Goal: Task Accomplishment & Management: Complete application form

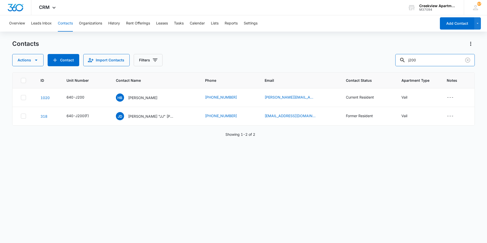
drag, startPoint x: 428, startPoint y: 55, endPoint x: 392, endPoint y: 61, distance: 35.9
click at [392, 61] on div "Actions Contact Import Contacts Filters j200" at bounding box center [243, 60] width 463 height 12
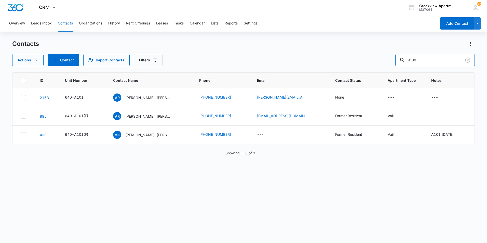
type input "a100"
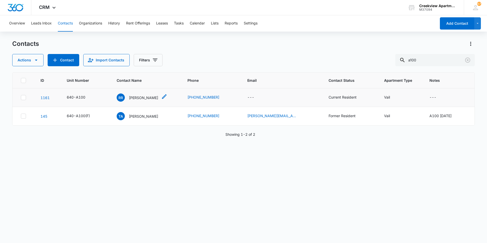
click at [145, 96] on p "Ralph Reed" at bounding box center [143, 97] width 29 height 5
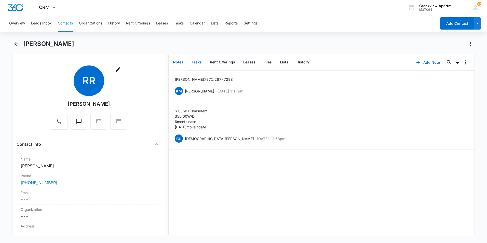
click at [202, 62] on button "Tasks" at bounding box center [197, 63] width 18 height 16
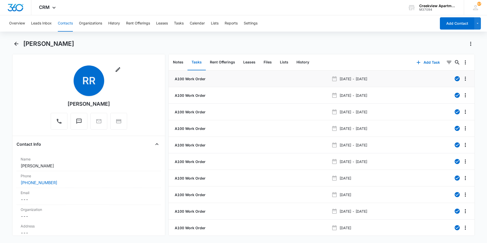
click at [202, 79] on p "A100 Work Order" at bounding box center [190, 78] width 32 height 5
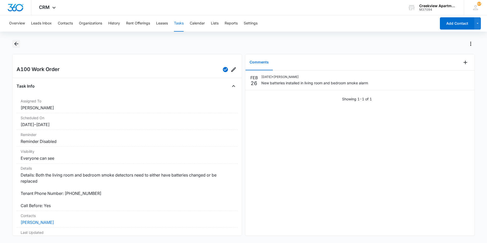
click at [17, 45] on icon "Back" at bounding box center [16, 44] width 6 height 6
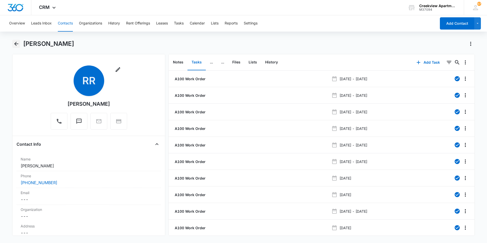
click at [18, 46] on icon "Back" at bounding box center [16, 44] width 6 height 6
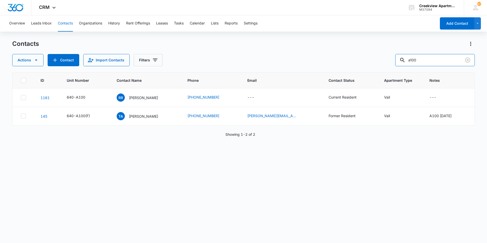
drag, startPoint x: 433, startPoint y: 62, endPoint x: 391, endPoint y: 57, distance: 43.1
click at [391, 57] on div "Actions Contact Import Contacts Filters a100" at bounding box center [243, 60] width 463 height 12
type input "libby"
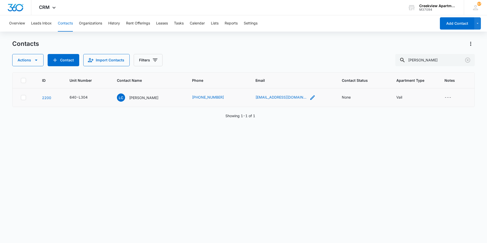
click at [310, 97] on icon "Email - lkidsp@live.com - Select to Edit Field" at bounding box center [313, 98] width 6 height 6
drag, startPoint x: 299, startPoint y: 65, endPoint x: 248, endPoint y: 69, distance: 50.9
click at [248, 69] on div "Email lkidsp@live.com Cancel Save" at bounding box center [286, 68] width 76 height 47
click at [296, 80] on div "Cancel Save" at bounding box center [286, 81] width 64 height 10
click at [291, 81] on button "Cancel" at bounding box center [291, 81] width 18 height 10
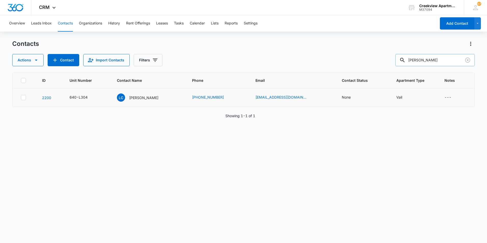
drag, startPoint x: 413, startPoint y: 63, endPoint x: 406, endPoint y: 63, distance: 7.4
click at [406, 63] on div "libby" at bounding box center [434, 60] width 79 height 12
click at [266, 220] on div "ID Unit Number Contact Name Phone Email Contact Status Apartment Type Notes 220…" at bounding box center [243, 154] width 463 height 164
click at [423, 63] on input "text" at bounding box center [439, 60] width 72 height 12
type input "rogelio"
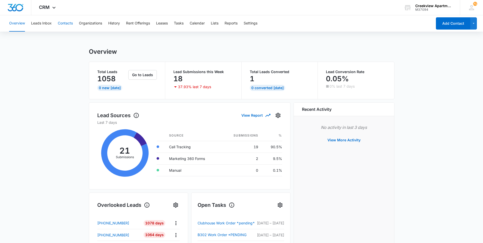
click at [63, 24] on button "Contacts" at bounding box center [65, 23] width 15 height 16
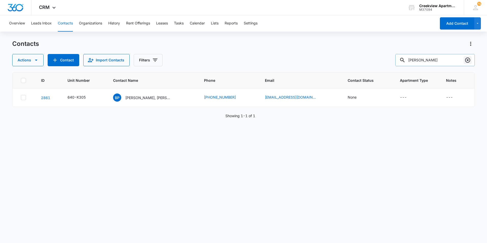
click at [465, 60] on icon "Clear" at bounding box center [468, 60] width 6 height 6
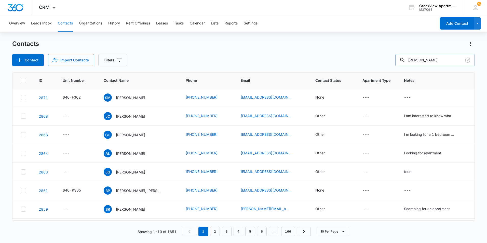
type input "jeff ball"
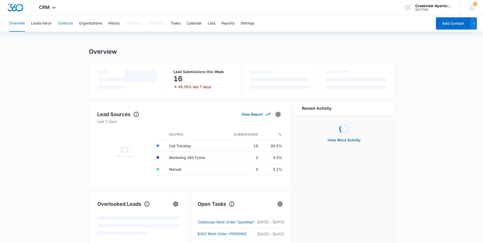
click at [68, 23] on button "Contacts" at bounding box center [65, 23] width 15 height 16
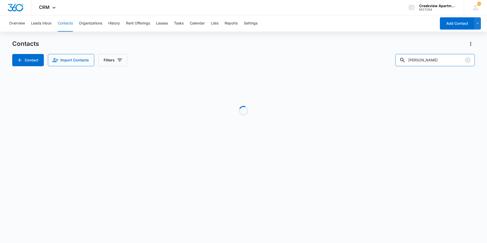
drag, startPoint x: 432, startPoint y: 59, endPoint x: 396, endPoint y: 61, distance: 35.7
click at [396, 61] on div "Contact Import Contacts Filters jeff ball" at bounding box center [243, 60] width 463 height 12
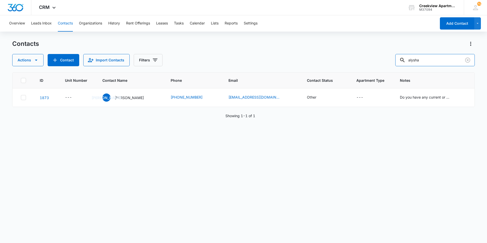
type input "alysha"
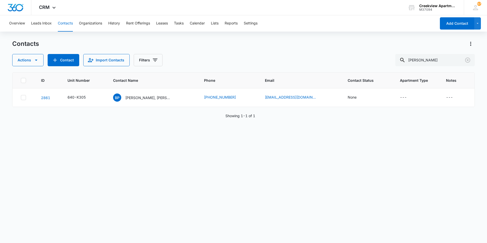
click at [218, 200] on div "ID Unit Number Contact Name Phone Email Contact Status Apartment Type Notes 286…" at bounding box center [243, 154] width 463 height 164
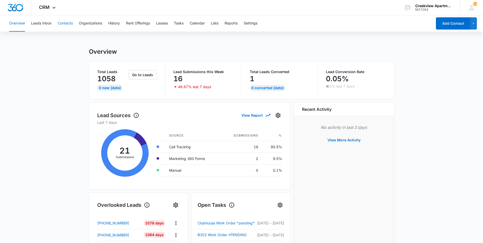
click at [68, 24] on button "Contacts" at bounding box center [65, 23] width 15 height 16
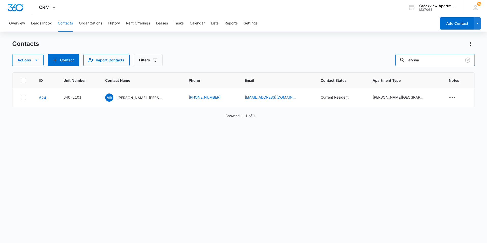
drag, startPoint x: 432, startPoint y: 60, endPoint x: 389, endPoint y: 59, distance: 42.8
click at [389, 59] on div "Actions Contact Import Contacts Filters alysha" at bounding box center [243, 60] width 463 height 12
type input "e200"
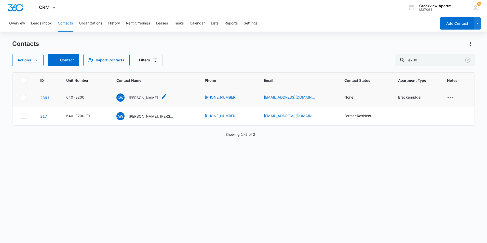
click at [138, 99] on p "Christina Wirtz" at bounding box center [143, 97] width 29 height 5
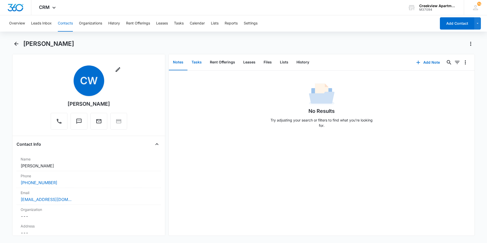
click at [199, 63] on button "Tasks" at bounding box center [197, 63] width 18 height 16
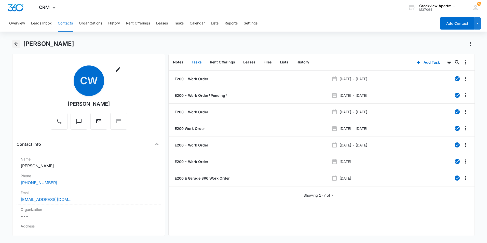
click at [17, 43] on icon "Back" at bounding box center [16, 44] width 6 height 6
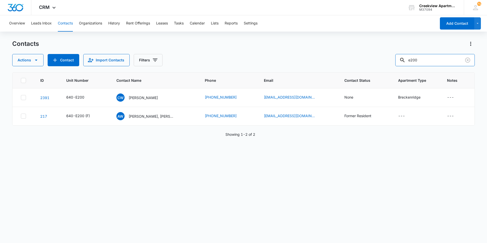
drag, startPoint x: 428, startPoint y: 60, endPoint x: 360, endPoint y: 62, distance: 68.0
click at [360, 62] on div "Actions Contact Import Contacts Filters e200" at bounding box center [243, 60] width 463 height 12
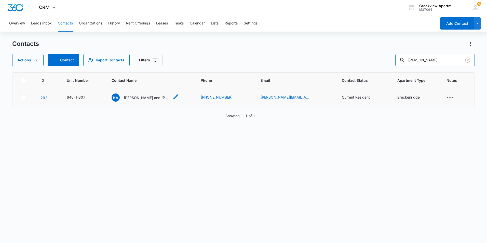
type input "kay anderson"
click at [169, 96] on div "Ka Kay and Tyler Anderson" at bounding box center [145, 98] width 67 height 8
click at [137, 99] on p "Kay and Tyler Anderson" at bounding box center [147, 97] width 46 height 5
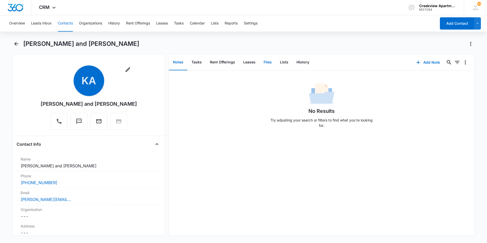
click at [265, 60] on button "Files" at bounding box center [268, 63] width 16 height 16
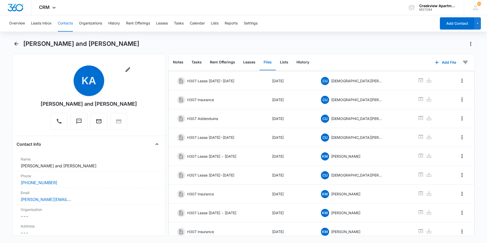
scroll to position [46, 0]
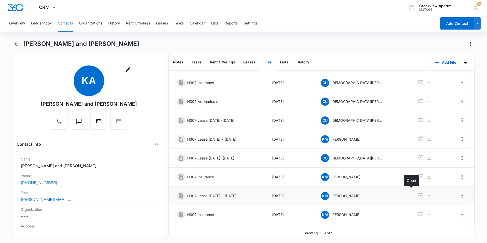
click at [419, 193] on icon at bounding box center [421, 195] width 5 height 4
click at [17, 44] on icon "Back" at bounding box center [16, 44] width 4 height 4
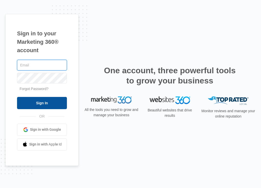
type input "[EMAIL_ADDRESS][DOMAIN_NAME]"
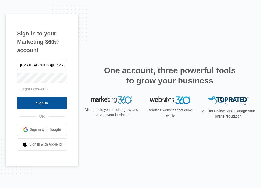
click at [32, 103] on input "Sign In" at bounding box center [42, 103] width 50 height 12
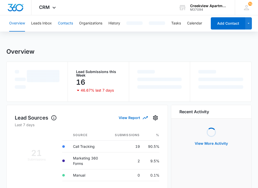
click at [61, 21] on button "Contacts" at bounding box center [65, 23] width 15 height 16
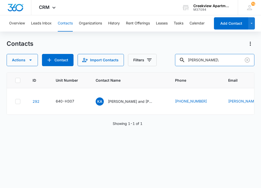
drag, startPoint x: 196, startPoint y: 61, endPoint x: 176, endPoint y: 62, distance: 19.4
click at [176, 62] on div "Actions Contact Import Contacts Filters [PERSON_NAME]\" at bounding box center [131, 60] width 248 height 12
type input "e200"
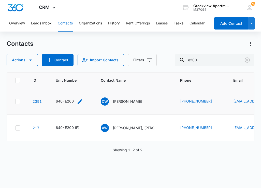
click at [66, 101] on div "640-E200" at bounding box center [65, 101] width 18 height 5
click at [117, 101] on p "[PERSON_NAME]" at bounding box center [127, 101] width 29 height 5
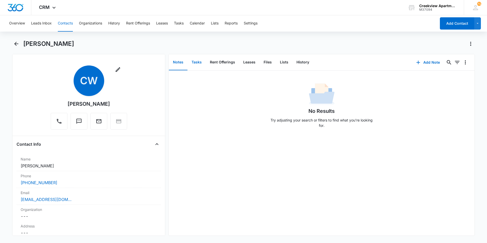
click at [199, 62] on button "Tasks" at bounding box center [197, 63] width 18 height 16
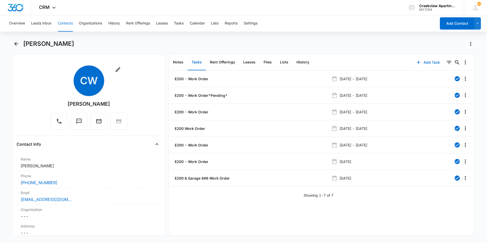
click at [261, 62] on button "Add Task" at bounding box center [428, 62] width 34 height 12
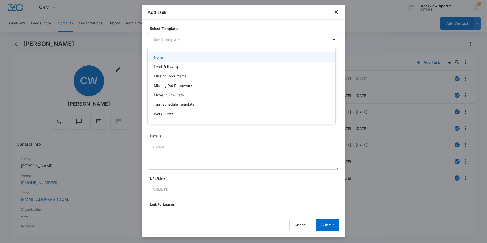
click at [191, 40] on body "CRM Apps Reputation Websites Forms CRM Email Social Content Files Brand AI Assi…" at bounding box center [243, 121] width 487 height 243
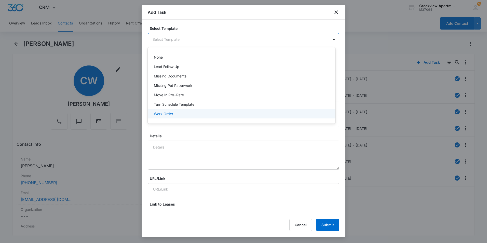
click at [169, 113] on p "Work Order" at bounding box center [163, 113] width 19 height 5
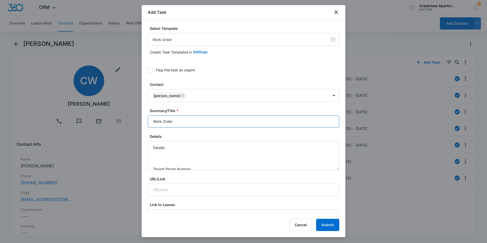
click at [151, 117] on input "Work Order" at bounding box center [244, 121] width 192 height 12
type input "E200 - Work Order"
click at [201, 152] on textarea "Details: Garbage Disposal does not work Tenant Phone Number: Call Before:" at bounding box center [244, 155] width 192 height 29
click at [196, 162] on textarea "Details: Garbage Disposal does not work Tenant Phone Number: [PHONE_NUMBER] Cal…" at bounding box center [244, 155] width 192 height 29
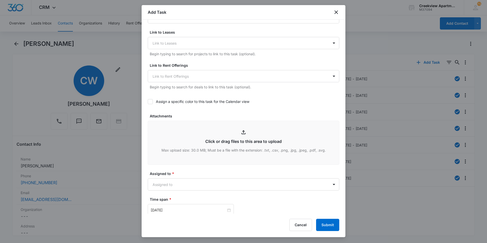
scroll to position [255, 0]
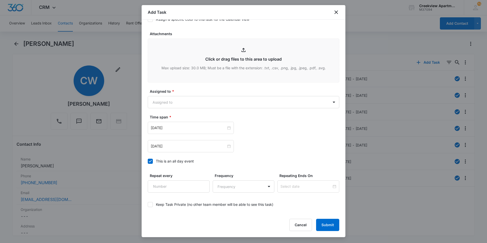
type textarea "Details: Garbage Disposal does not work Tenant Phone Number: [PHONE_NUMBER] Cal…"
click at [199, 109] on form "Select Template Work Order Create Task Templates in Settings Flag this task as …" at bounding box center [244, 3] width 192 height 465
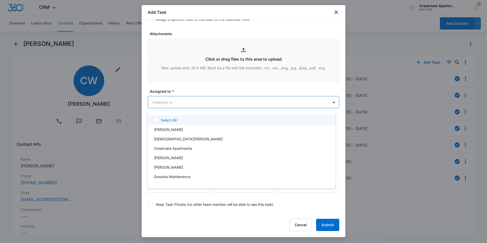
click at [206, 101] on body "CRM Apps Reputation Websites Forms CRM Email Social Content Files Brand AI Assi…" at bounding box center [243, 121] width 487 height 243
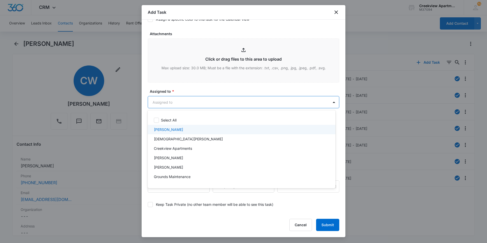
scroll to position [25, 0]
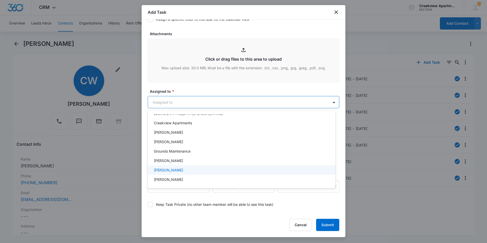
drag, startPoint x: 169, startPoint y: 169, endPoint x: 199, endPoint y: 99, distance: 76.1
click at [169, 169] on p "[PERSON_NAME]" at bounding box center [168, 169] width 29 height 5
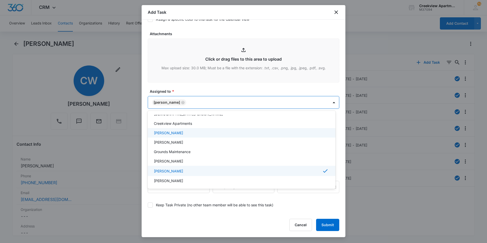
click at [225, 84] on div at bounding box center [243, 121] width 487 height 243
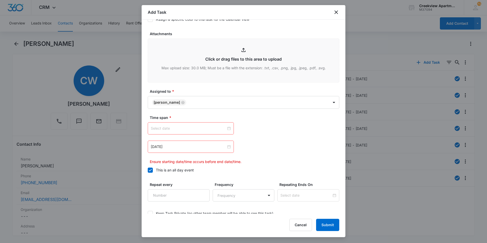
click at [215, 135] on div "[DATE] Ensure starting date/time occurs before end date/time." at bounding box center [244, 143] width 192 height 42
click at [209, 127] on input at bounding box center [188, 129] width 75 height 6
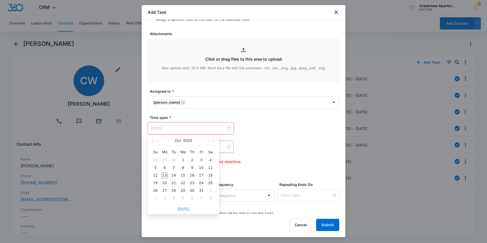
type input "[DATE]"
click at [187, 188] on link "[DATE]" at bounding box center [184, 209] width 12 height 4
type input "[DATE]"
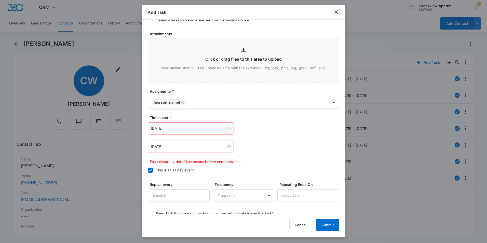
click at [213, 143] on div "[DATE]" at bounding box center [191, 147] width 86 height 12
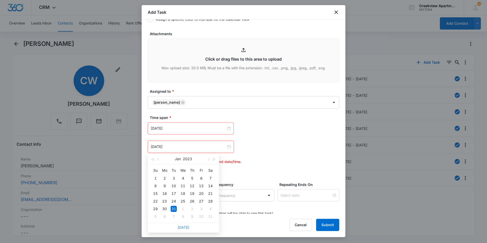
click at [180, 188] on link "[DATE]" at bounding box center [184, 227] width 12 height 4
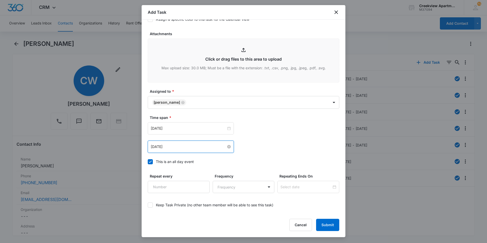
click at [207, 149] on input "[DATE]" at bounding box center [188, 147] width 75 height 6
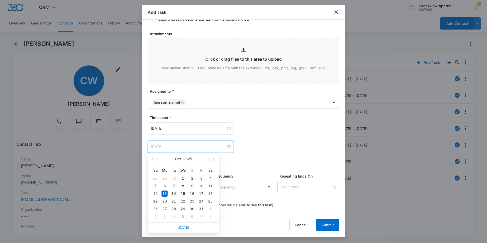
type input "[DATE]"
click at [177, 188] on div "14" at bounding box center [174, 194] width 6 height 6
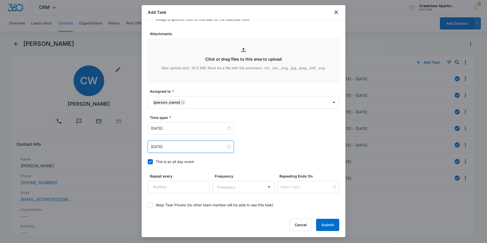
click at [261, 140] on div "[DATE] [DATE] Su Mo Tu We Th Fr Sa 28 29 30 1 2 3 4 5 6 7 8 9 10 11 12 13 14 15…" at bounding box center [244, 137] width 192 height 31
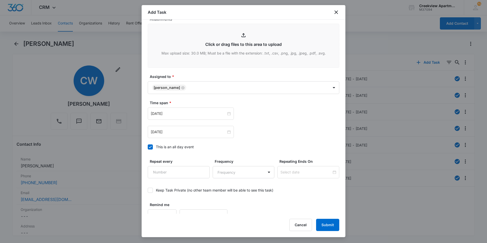
scroll to position [277, 0]
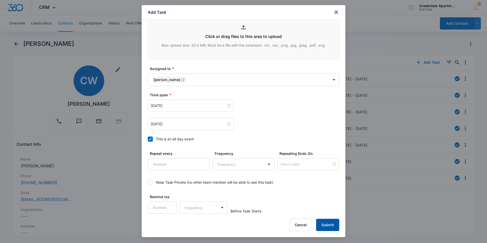
click at [261, 188] on button "Submit" at bounding box center [327, 225] width 23 height 12
